Goal: Go to known website: Access a specific website the user already knows

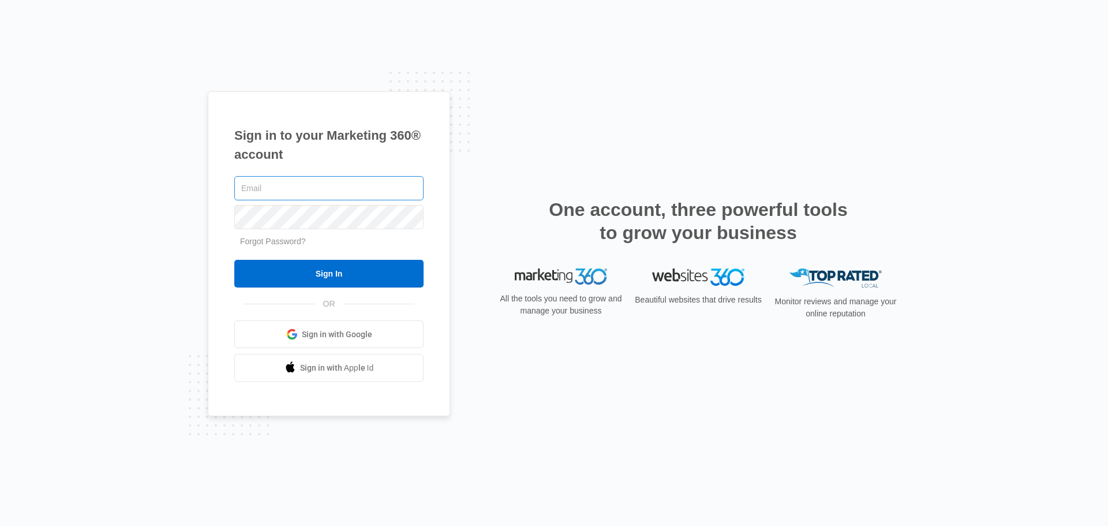
type input "[PERSON_NAME][EMAIL_ADDRESS][DOMAIN_NAME]"
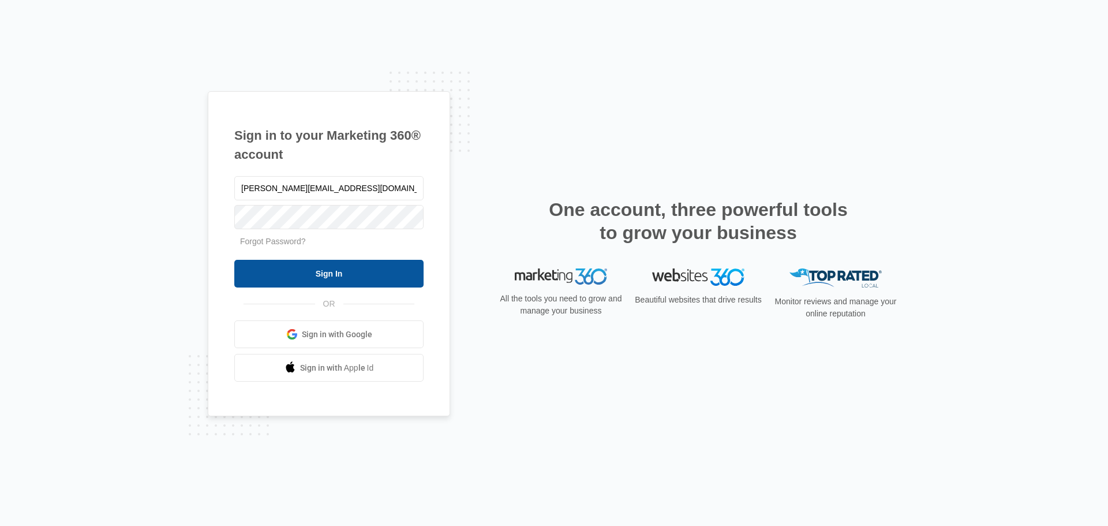
click at [286, 277] on input "Sign In" at bounding box center [328, 274] width 189 height 28
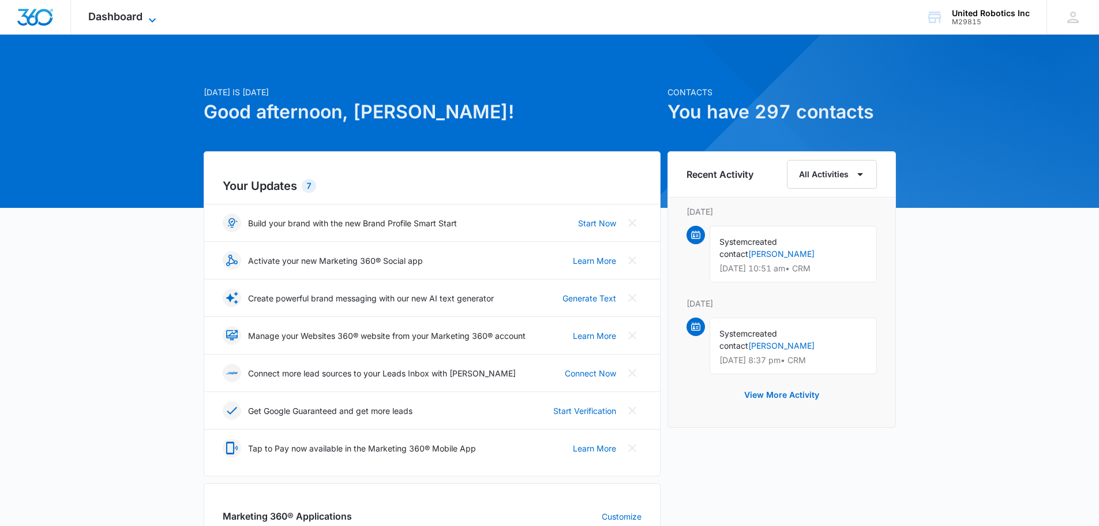
click at [145, 17] on icon at bounding box center [152, 20] width 14 height 14
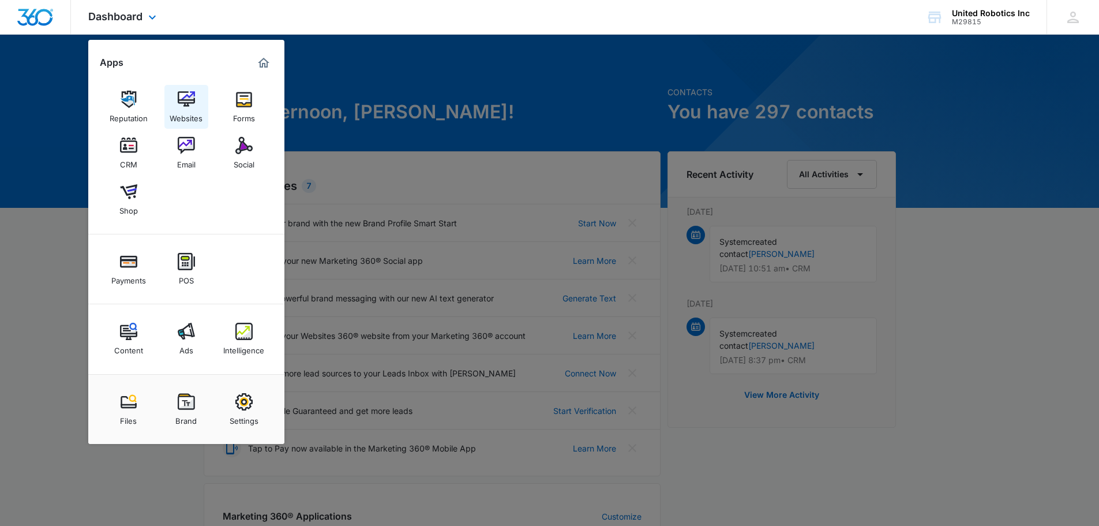
click at [185, 107] on img at bounding box center [186, 99] width 17 height 17
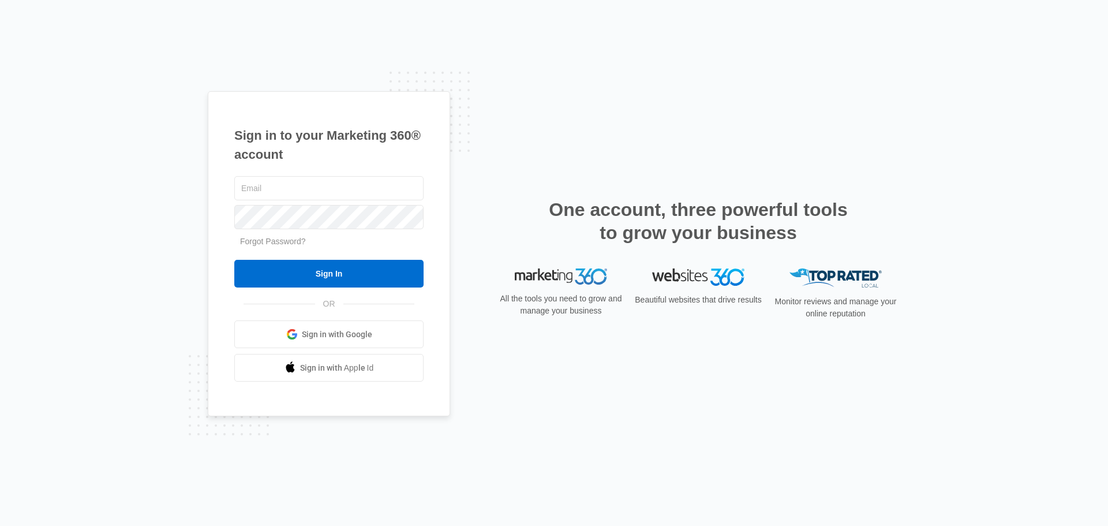
type input "kevin@unitedrobotics.com"
